Goal: Task Accomplishment & Management: Complete application form

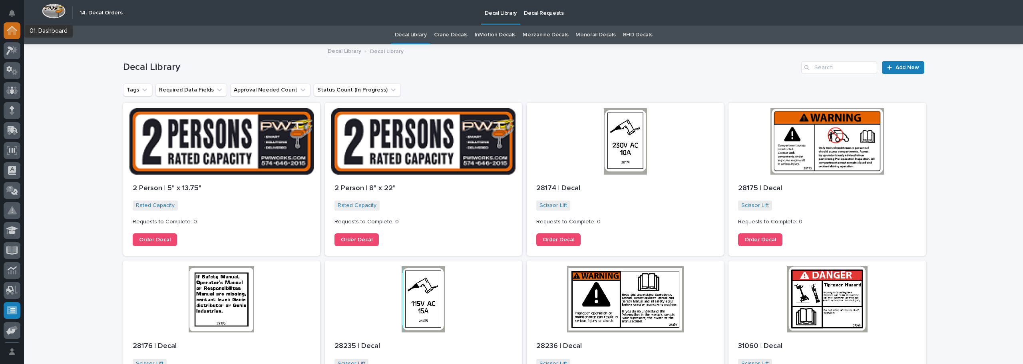
click at [12, 31] on icon at bounding box center [12, 31] width 8 height 8
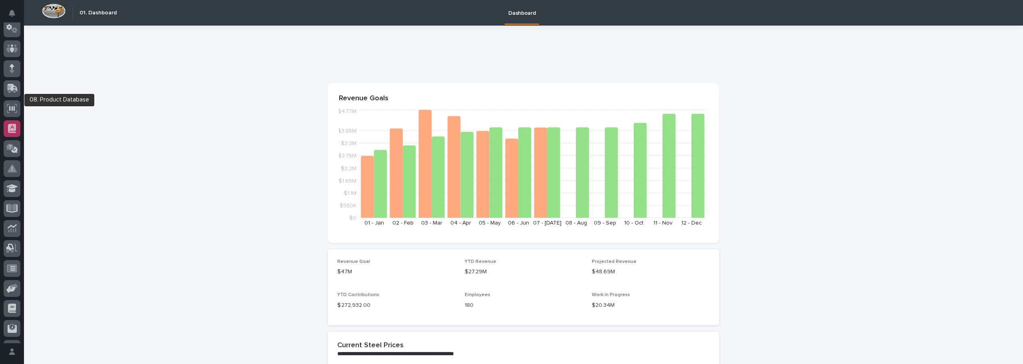
scroll to position [79, 0]
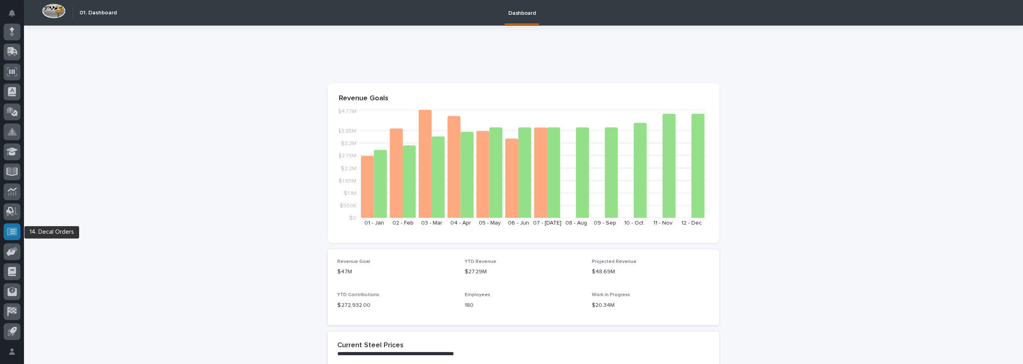
click at [10, 229] on icon at bounding box center [12, 231] width 10 height 9
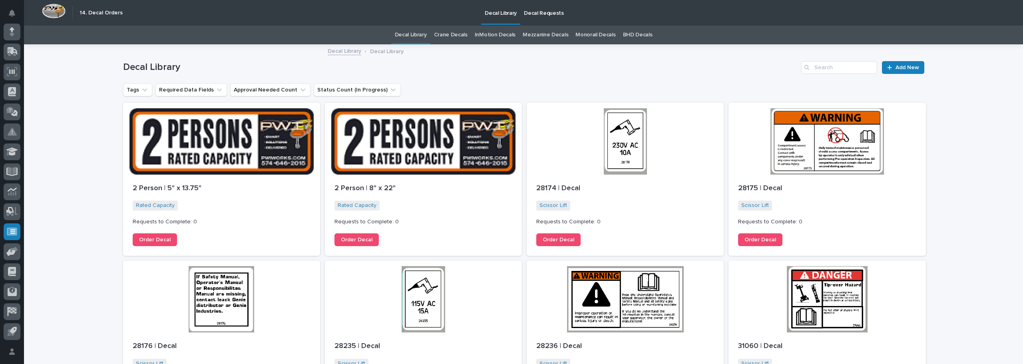
click at [456, 36] on link "Crane Decals" at bounding box center [451, 35] width 34 height 19
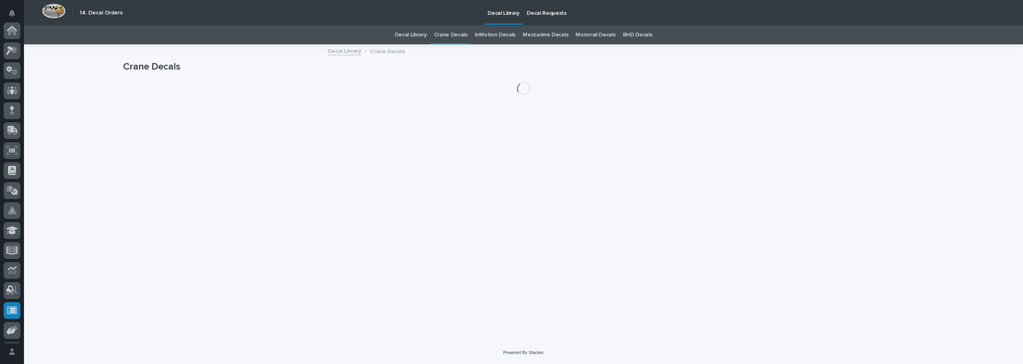
scroll to position [79, 0]
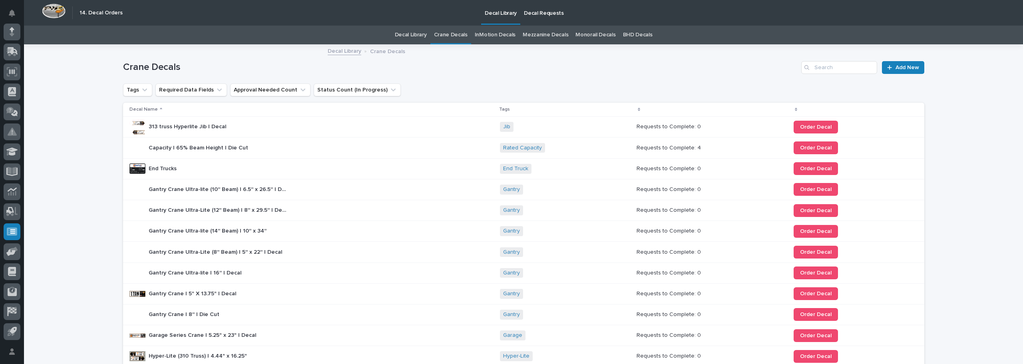
click at [537, 13] on p "Decal Requests" at bounding box center [544, 8] width 40 height 17
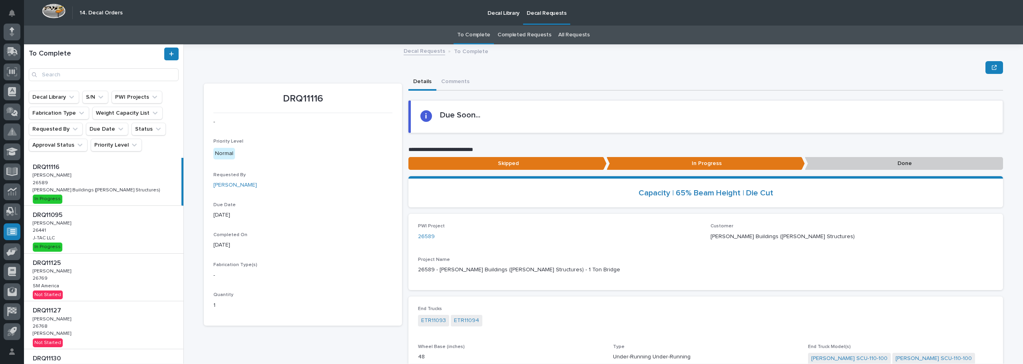
click at [78, 221] on div "DRQ11095 DRQ11095 [PERSON_NAME] [PERSON_NAME] 26441 26441 J-TAC LLC J-TAC LLC I…" at bounding box center [103, 230] width 159 height 48
click at [93, 192] on p "[PERSON_NAME] Buildings ([PERSON_NAME] Structures)" at bounding box center [97, 189] width 129 height 7
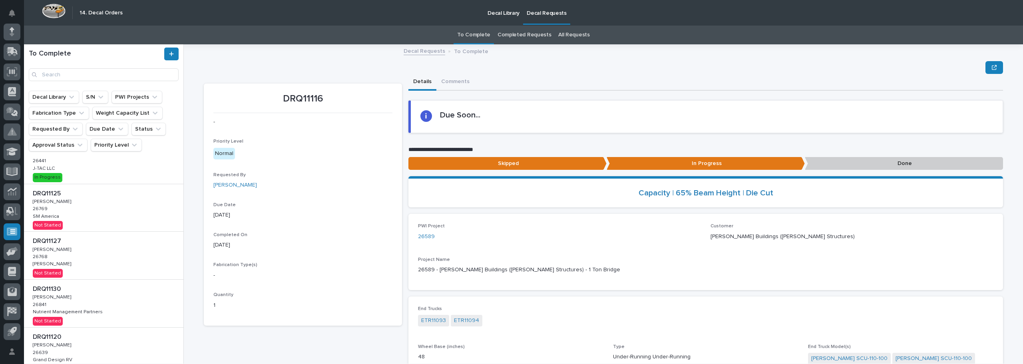
scroll to position [80, 0]
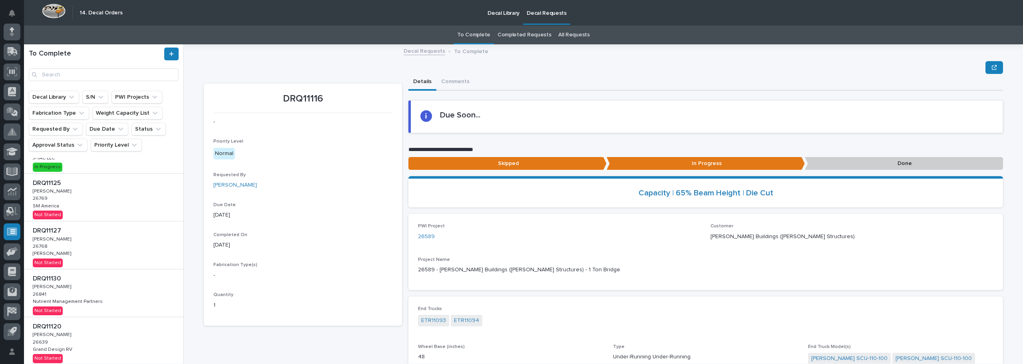
click at [77, 198] on div "DRQ11125 DRQ11125 [PERSON_NAME] [PERSON_NAME] 26769 26769 SM America SM America…" at bounding box center [103, 198] width 159 height 48
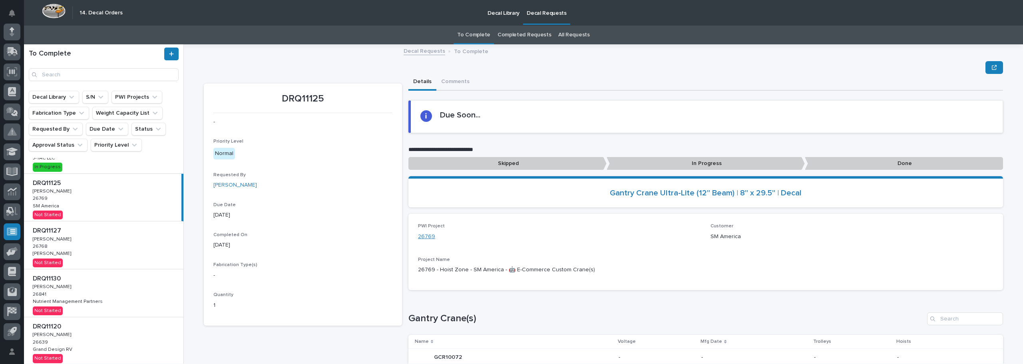
click at [429, 236] on link "26769" at bounding box center [426, 236] width 17 height 8
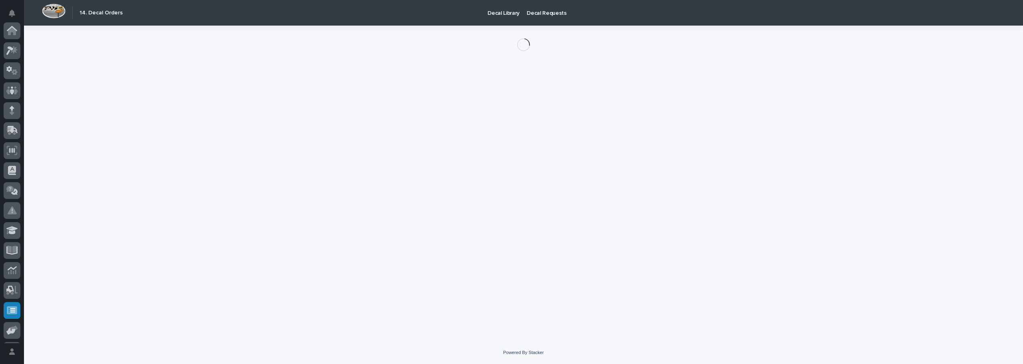
scroll to position [79, 0]
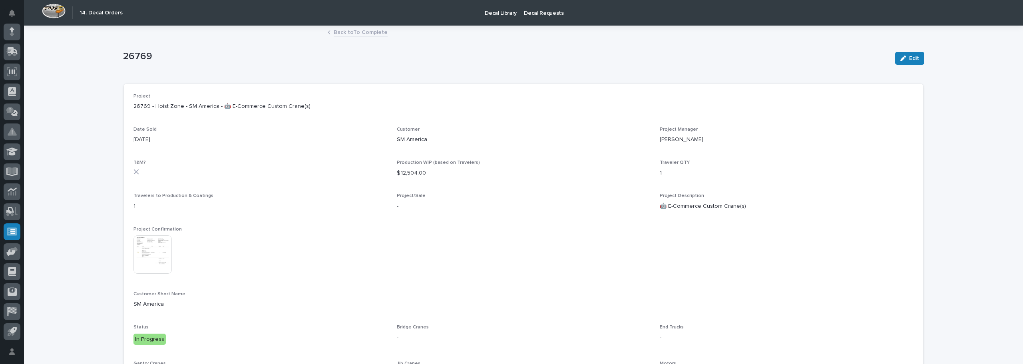
click at [153, 252] on img at bounding box center [152, 254] width 38 height 38
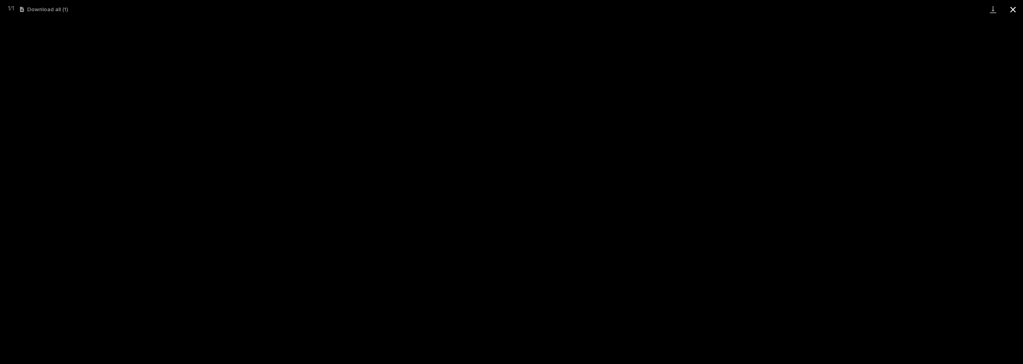
click at [1012, 11] on button "Close gallery" at bounding box center [1013, 9] width 20 height 19
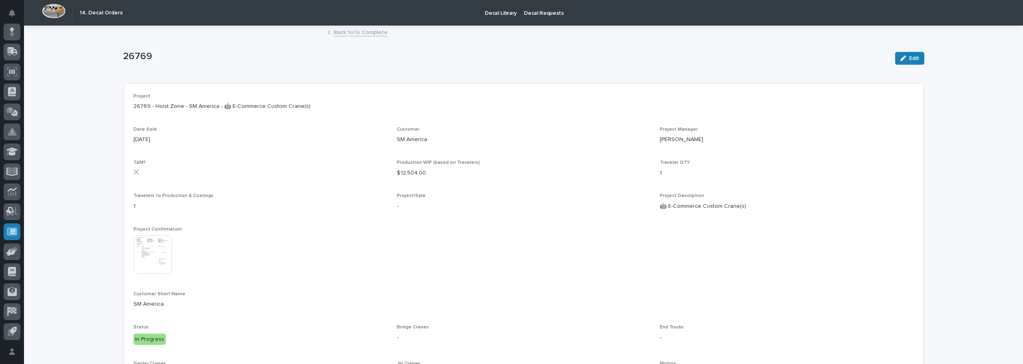
click at [352, 34] on link "Back to To Complete" at bounding box center [361, 31] width 54 height 9
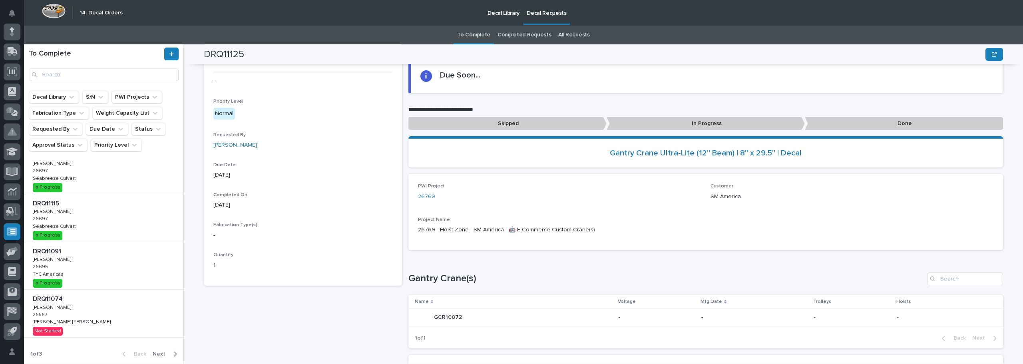
scroll to position [299, 0]
click at [77, 308] on div "DRQ11074 DRQ11074 [PERSON_NAME] [PERSON_NAME] 26567 26567 [PERSON_NAME] [PERSON…" at bounding box center [103, 313] width 159 height 48
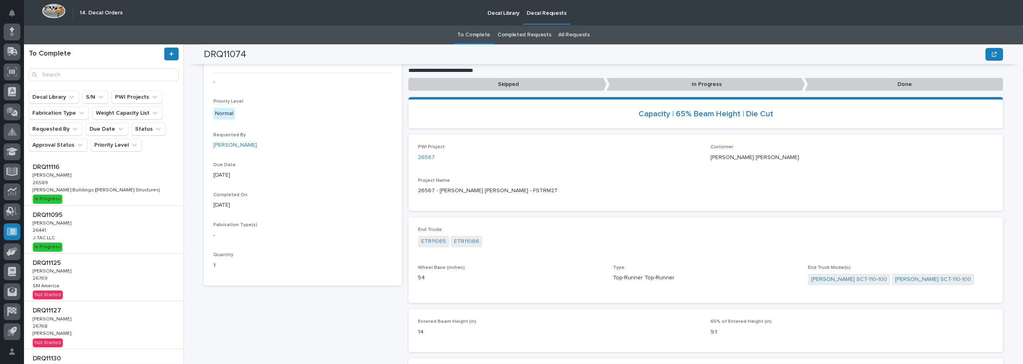
click at [56, 185] on div "DRQ11116 DRQ11116 [PERSON_NAME] [PERSON_NAME] 26589 26589 [PERSON_NAME] Buildin…" at bounding box center [103, 182] width 159 height 48
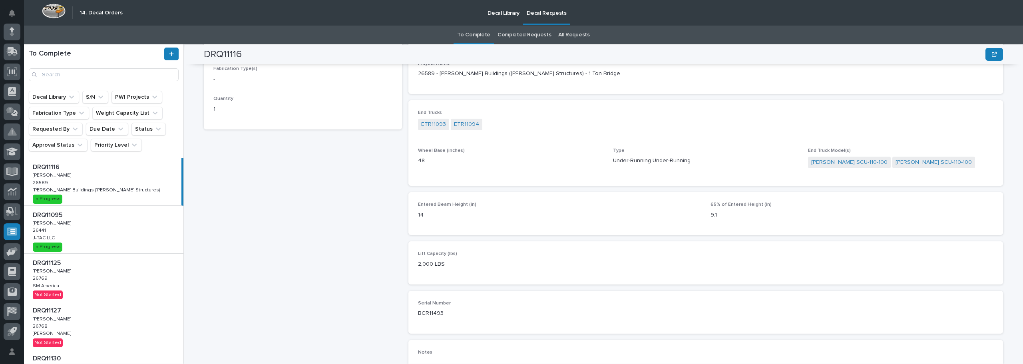
scroll to position [156, 0]
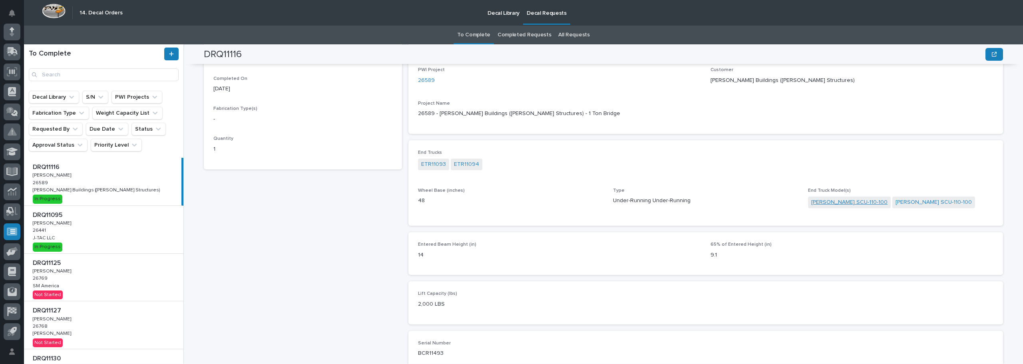
click at [841, 204] on link "[PERSON_NAME] SCU-110-100" at bounding box center [849, 202] width 76 height 8
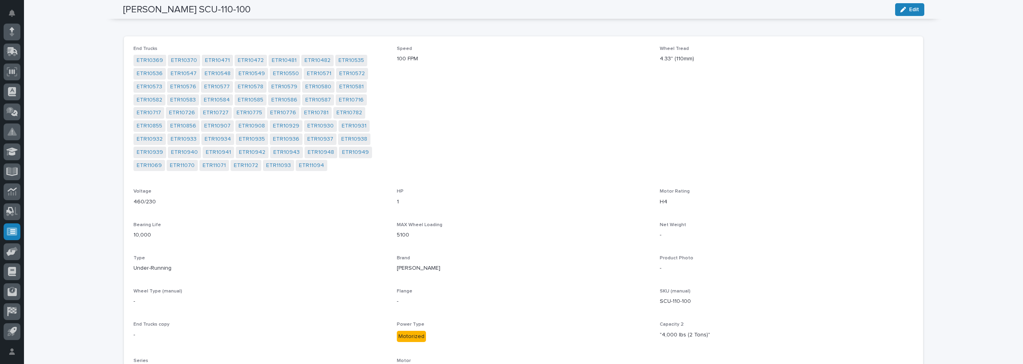
scroll to position [24, 0]
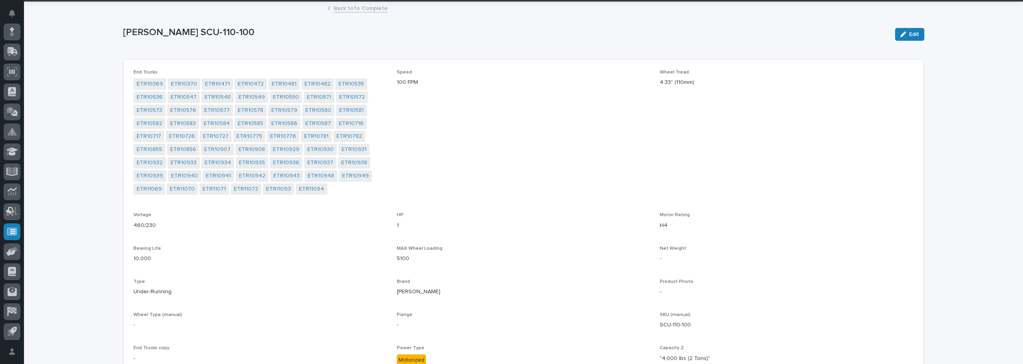
click at [348, 8] on link "Back to To Complete" at bounding box center [361, 7] width 54 height 9
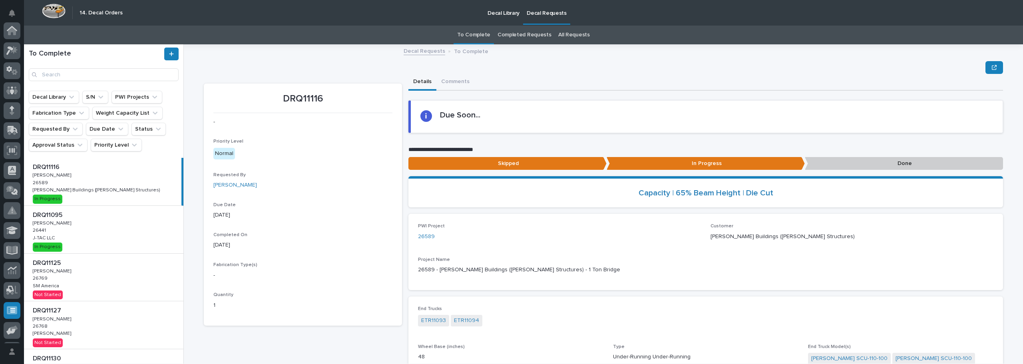
scroll to position [79, 0]
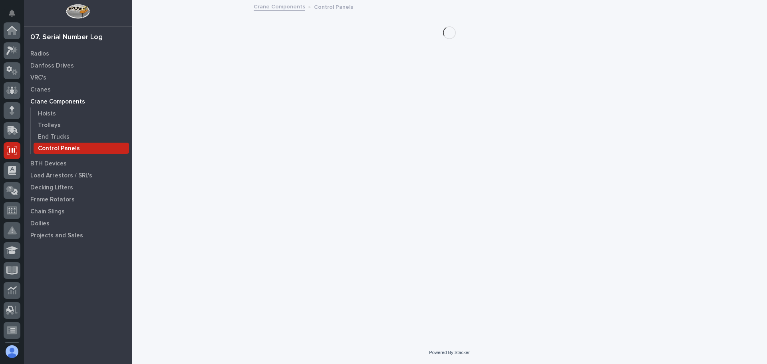
scroll to position [120, 0]
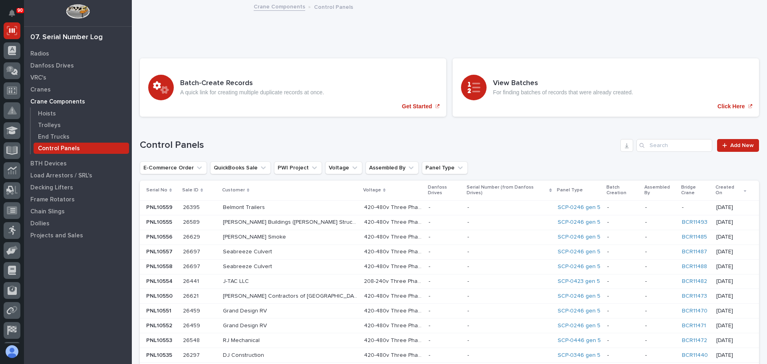
click at [305, 263] on p at bounding box center [290, 266] width 135 height 7
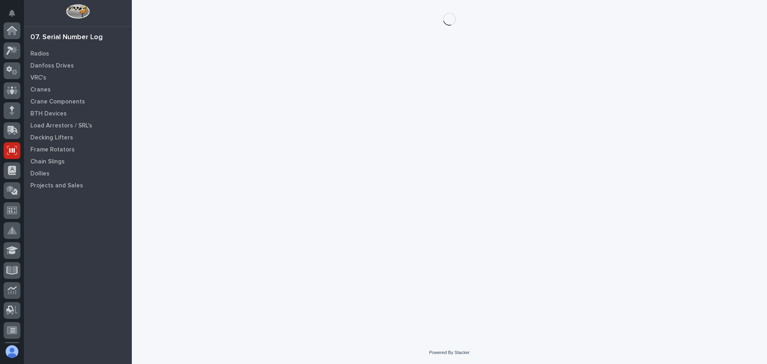
scroll to position [120, 0]
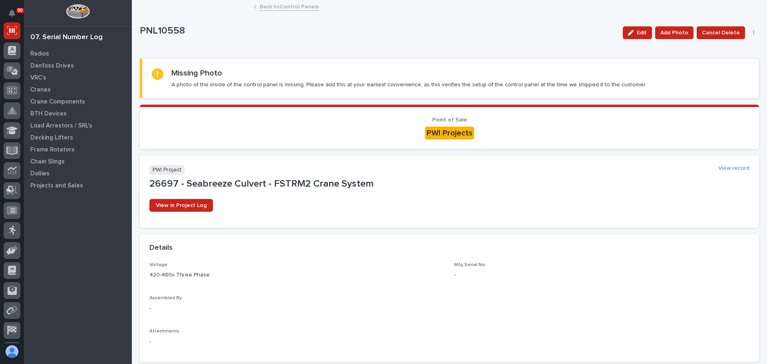
click at [294, 9] on link "Back to Control Panels" at bounding box center [289, 6] width 59 height 9
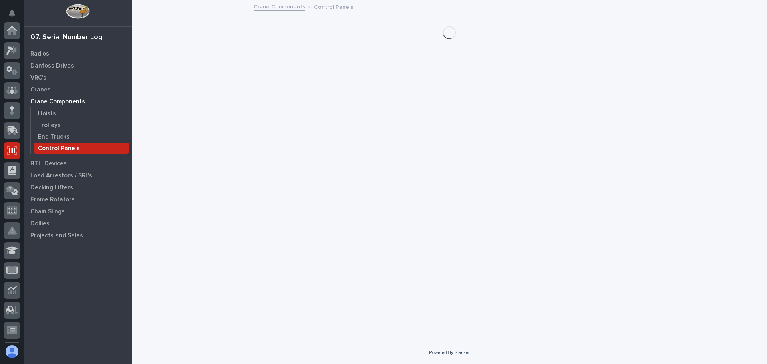
scroll to position [120, 0]
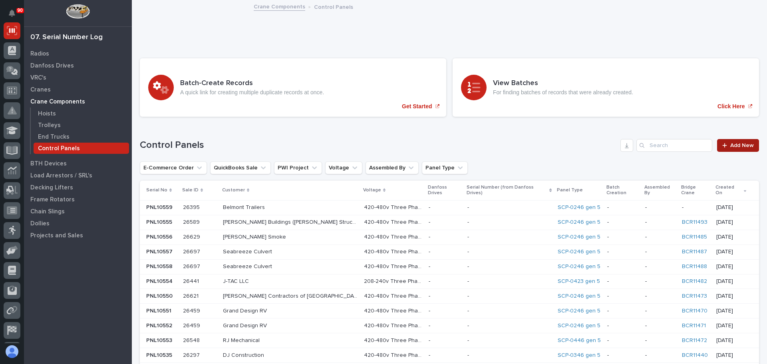
click at [735, 147] on span "Add New" at bounding box center [742, 146] width 24 height 6
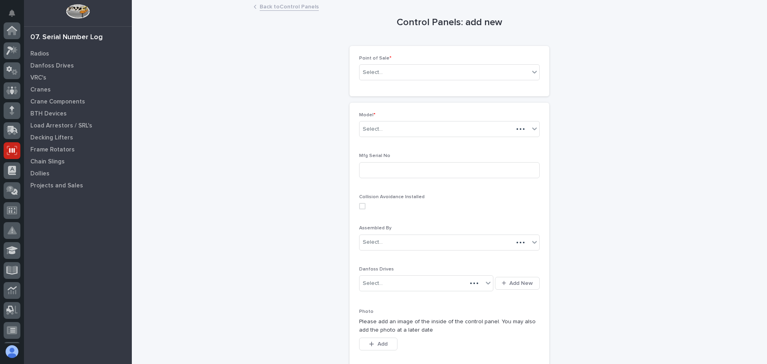
scroll to position [120, 0]
click at [373, 70] on div "Select..." at bounding box center [373, 72] width 20 height 8
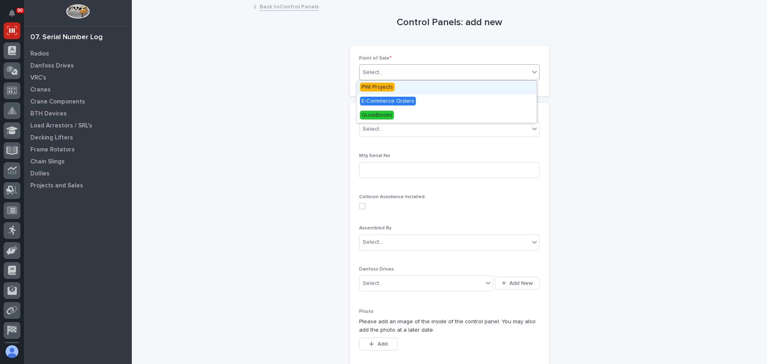
click at [382, 86] on span "PWI Projects" at bounding box center [377, 87] width 35 height 9
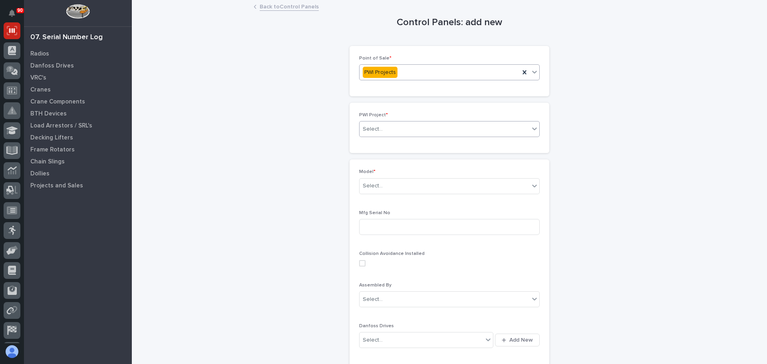
click at [417, 127] on div "Select..." at bounding box center [445, 129] width 170 height 13
type input "******"
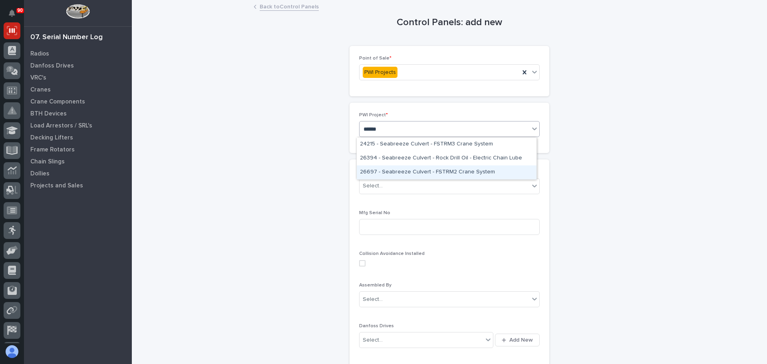
click at [403, 171] on div "26697 - Seabreeze Culvert - FSTRM2 Crane System" at bounding box center [447, 172] width 180 height 14
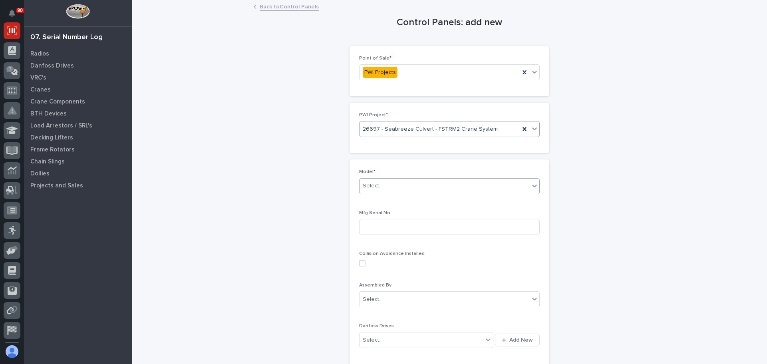
click at [409, 187] on div "Select..." at bounding box center [445, 185] width 170 height 13
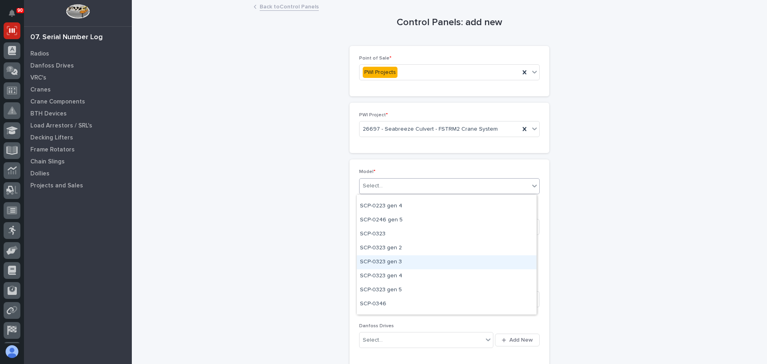
scroll to position [80, 0]
click at [407, 260] on div "SCP-0323 gen 5" at bounding box center [447, 261] width 180 height 14
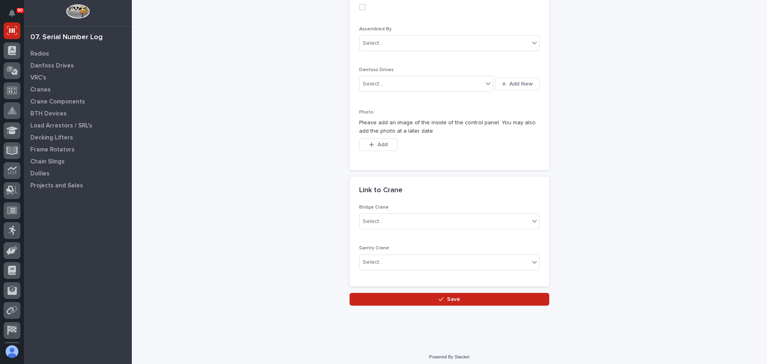
scroll to position [260, 0]
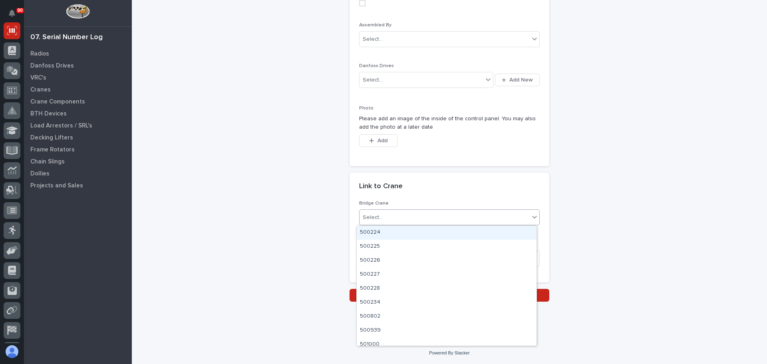
click at [389, 220] on div "Select..." at bounding box center [445, 217] width 170 height 13
type input "***"
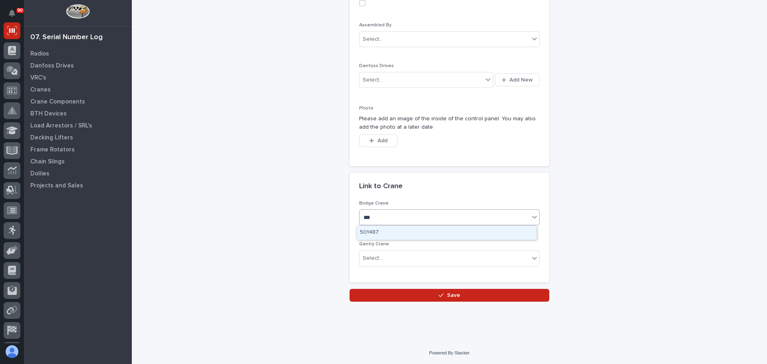
click at [383, 232] on div "501487" at bounding box center [447, 233] width 180 height 14
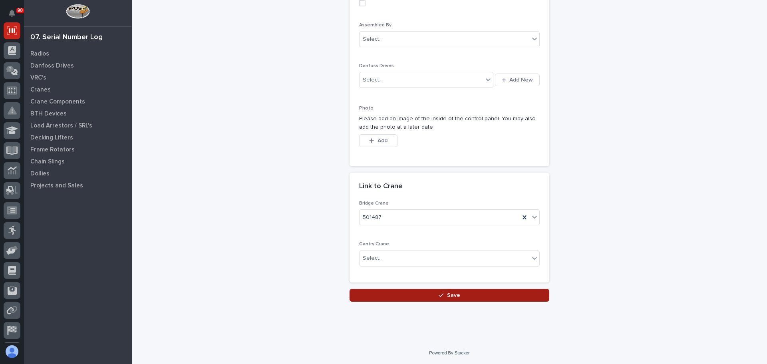
click at [439, 295] on icon "button" at bounding box center [441, 295] width 5 height 4
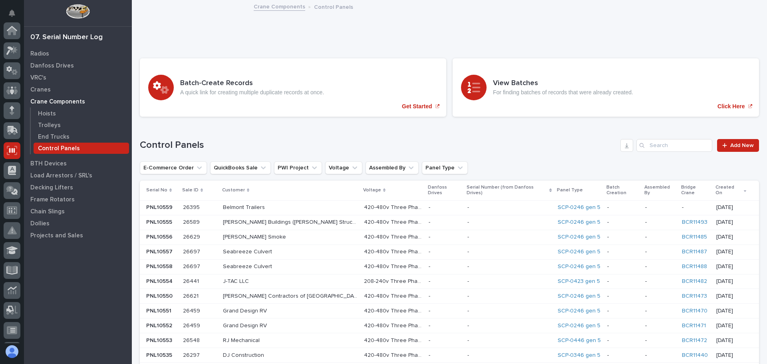
scroll to position [120, 0]
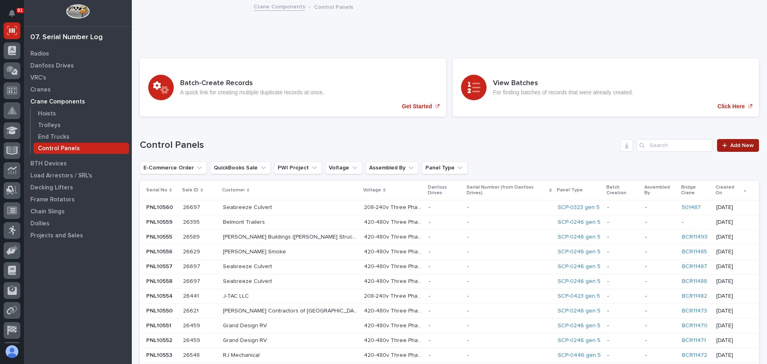
click at [739, 145] on span "Add New" at bounding box center [742, 146] width 24 height 6
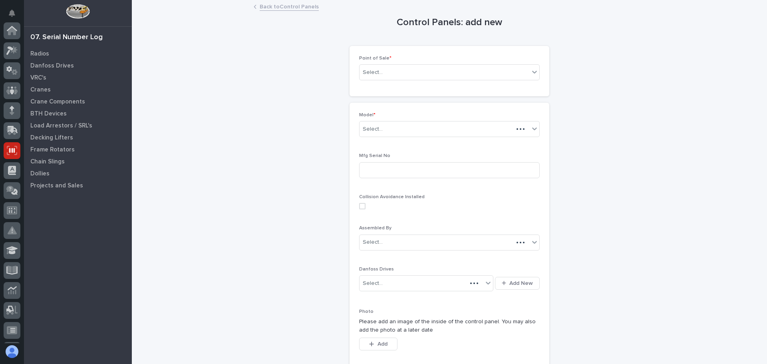
scroll to position [120, 0]
click at [406, 74] on div "Select..." at bounding box center [445, 72] width 170 height 13
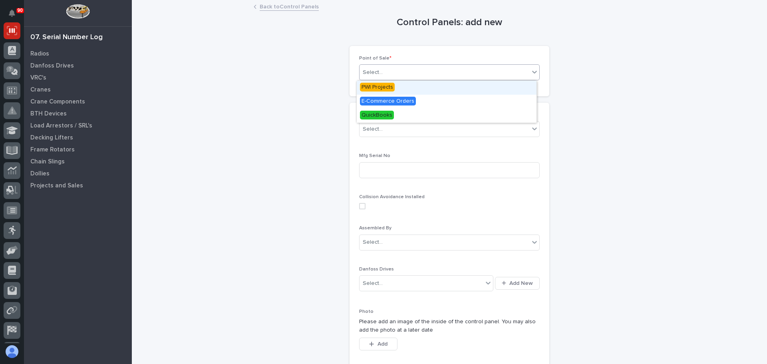
click at [380, 85] on span "PWI Projects" at bounding box center [377, 87] width 35 height 9
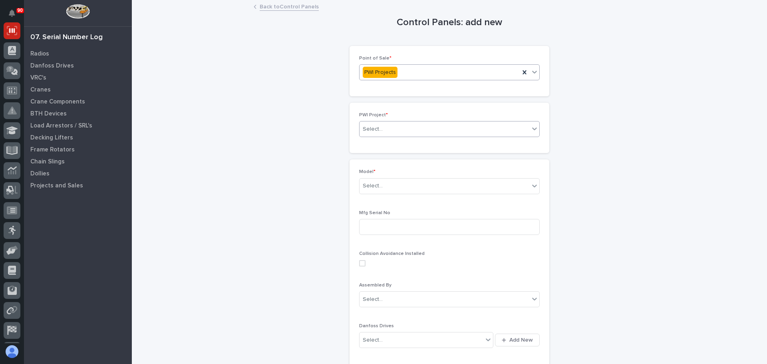
click at [379, 125] on div "Select..." at bounding box center [373, 129] width 20 height 8
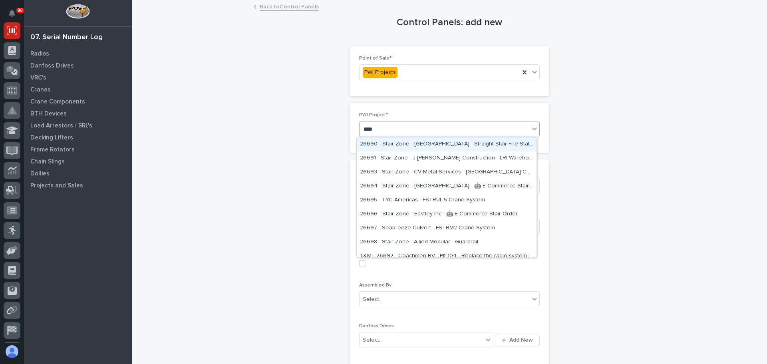
type input "*****"
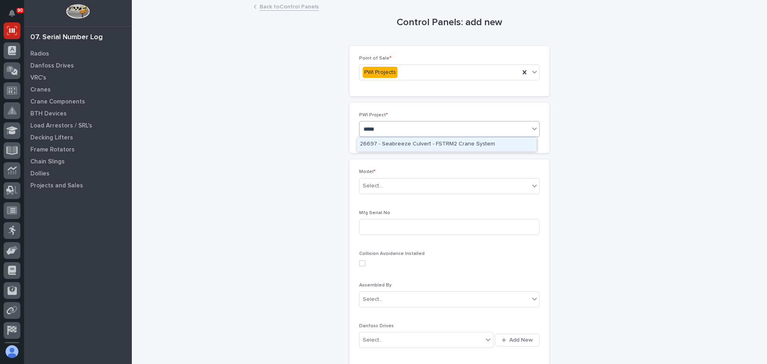
click at [399, 145] on div "26697 - Seabreeze Culvert - FSTRM2 Crane System" at bounding box center [447, 144] width 180 height 14
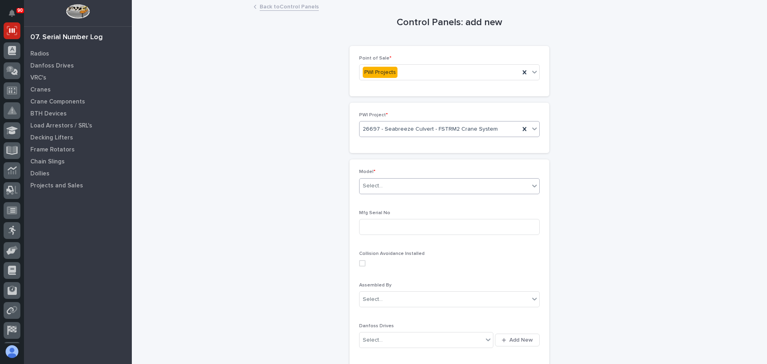
click at [397, 186] on div "Select..." at bounding box center [445, 185] width 170 height 13
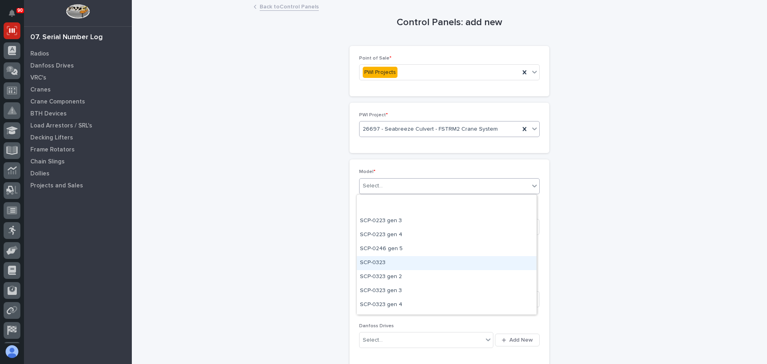
scroll to position [80, 0]
click at [392, 262] on div "SCP-0323 gen 5" at bounding box center [447, 261] width 180 height 14
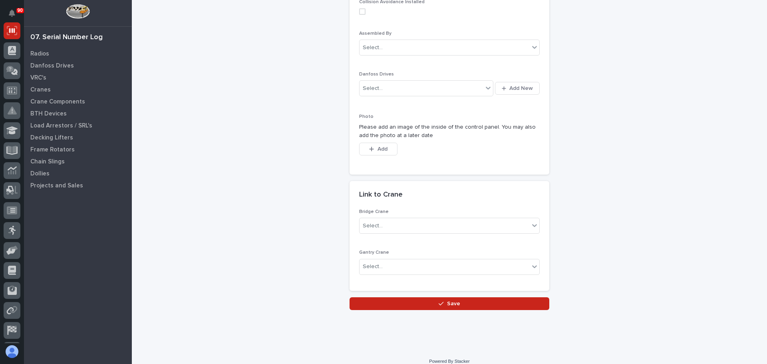
scroll to position [260, 0]
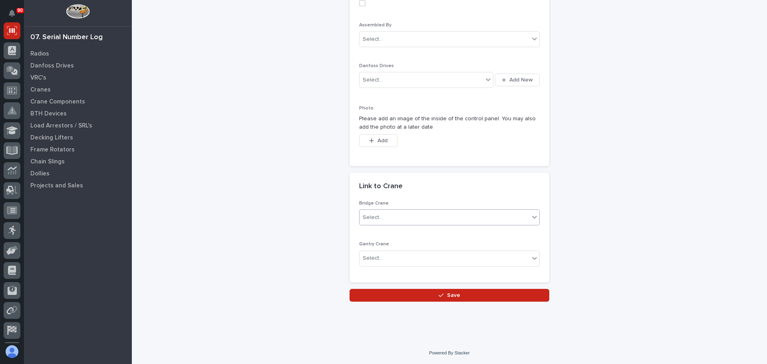
click at [395, 215] on div "Select..." at bounding box center [445, 217] width 170 height 13
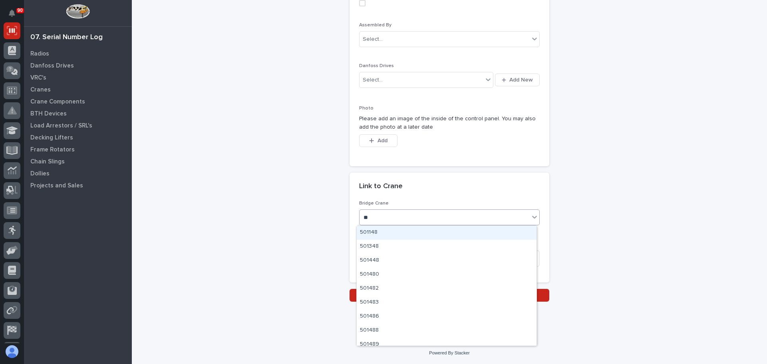
type input "***"
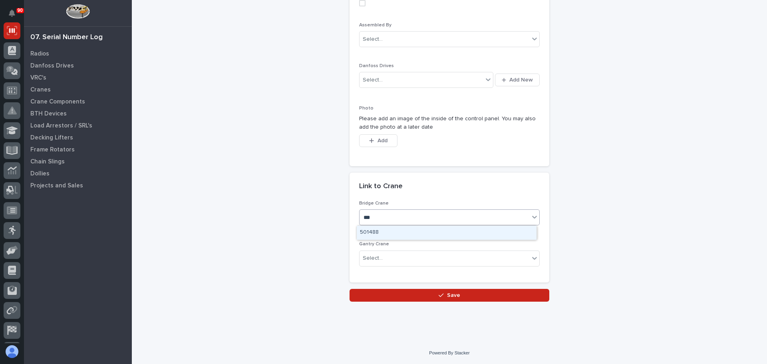
click at [384, 232] on div "501488" at bounding box center [447, 233] width 180 height 14
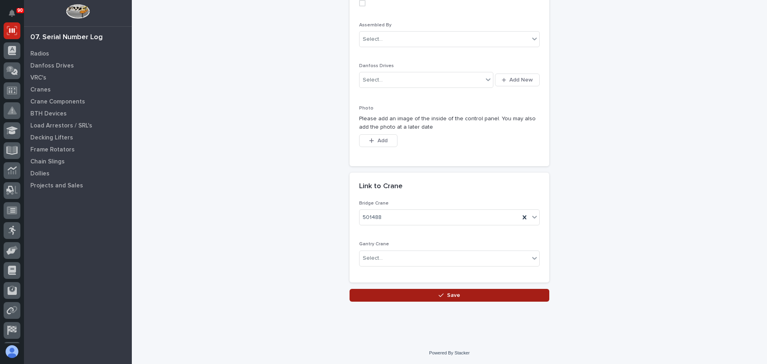
click at [447, 296] on span "Save" at bounding box center [453, 295] width 13 height 7
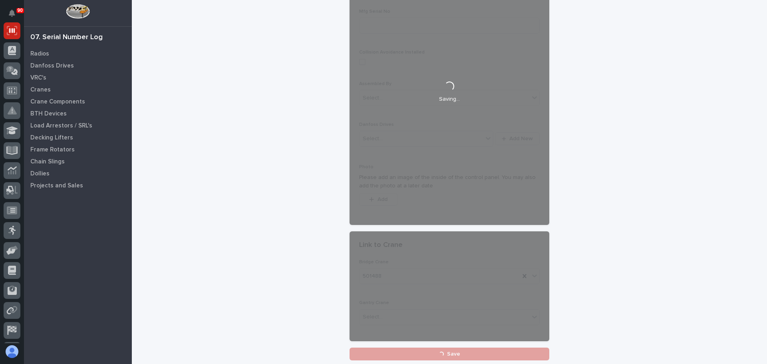
scroll to position [140, 0]
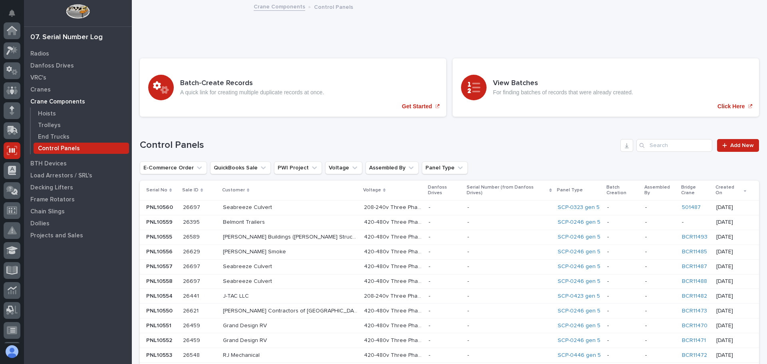
scroll to position [120, 0]
